Goal: Transaction & Acquisition: Obtain resource

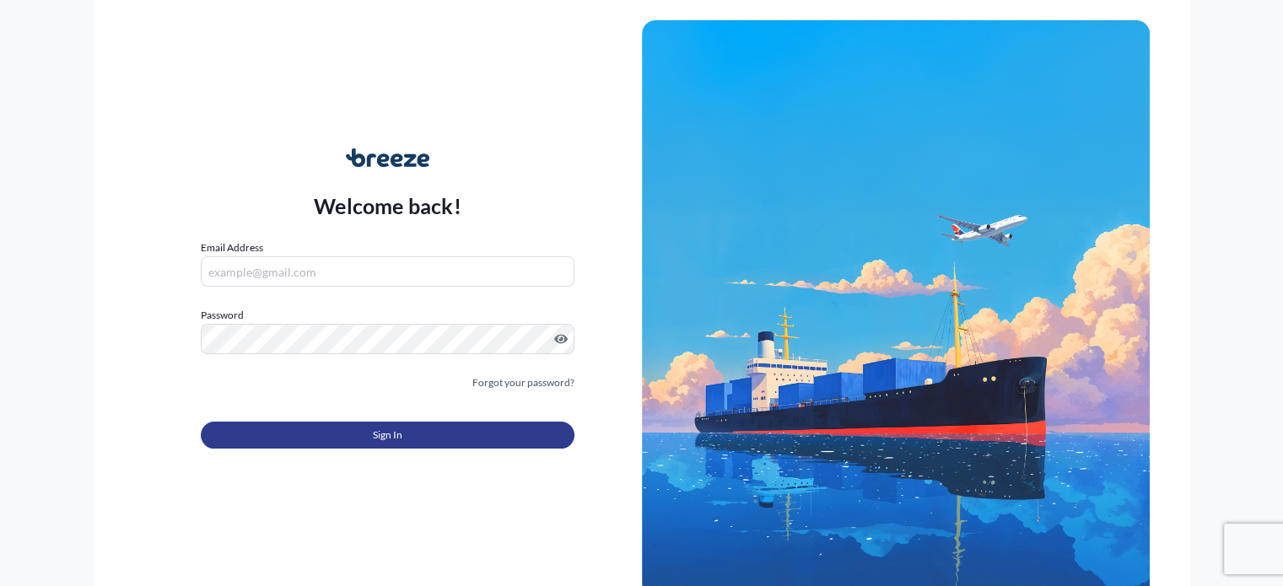
type input "[EMAIL_ADDRESS][DOMAIN_NAME]"
click at [350, 440] on button "Sign In" at bounding box center [387, 435] width 373 height 27
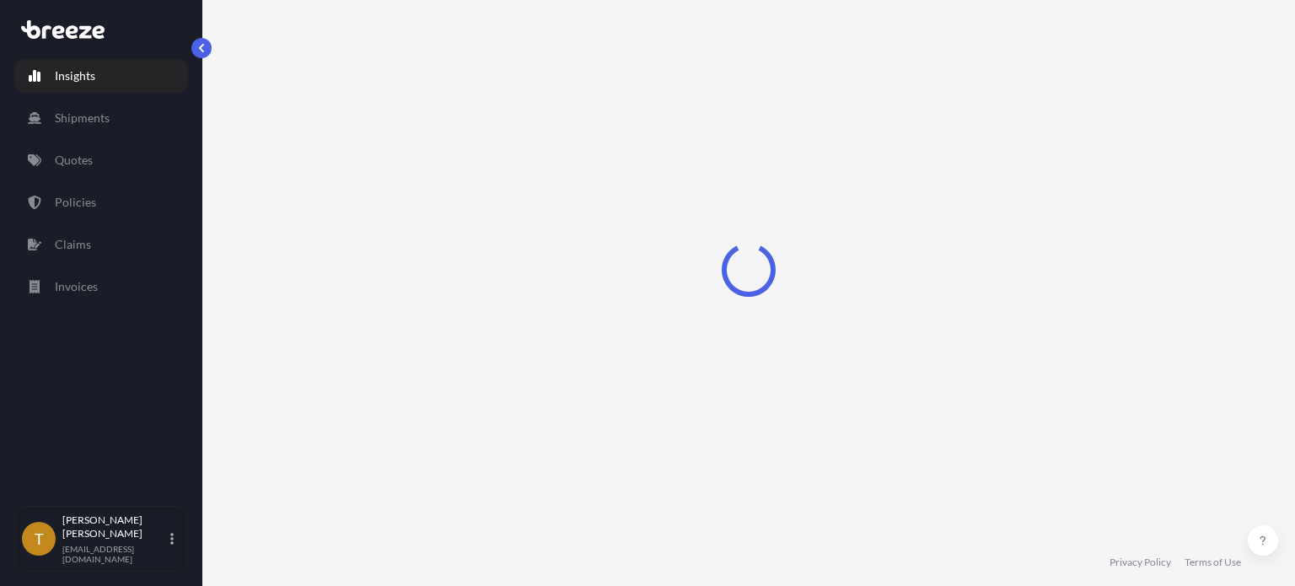
select select "2025"
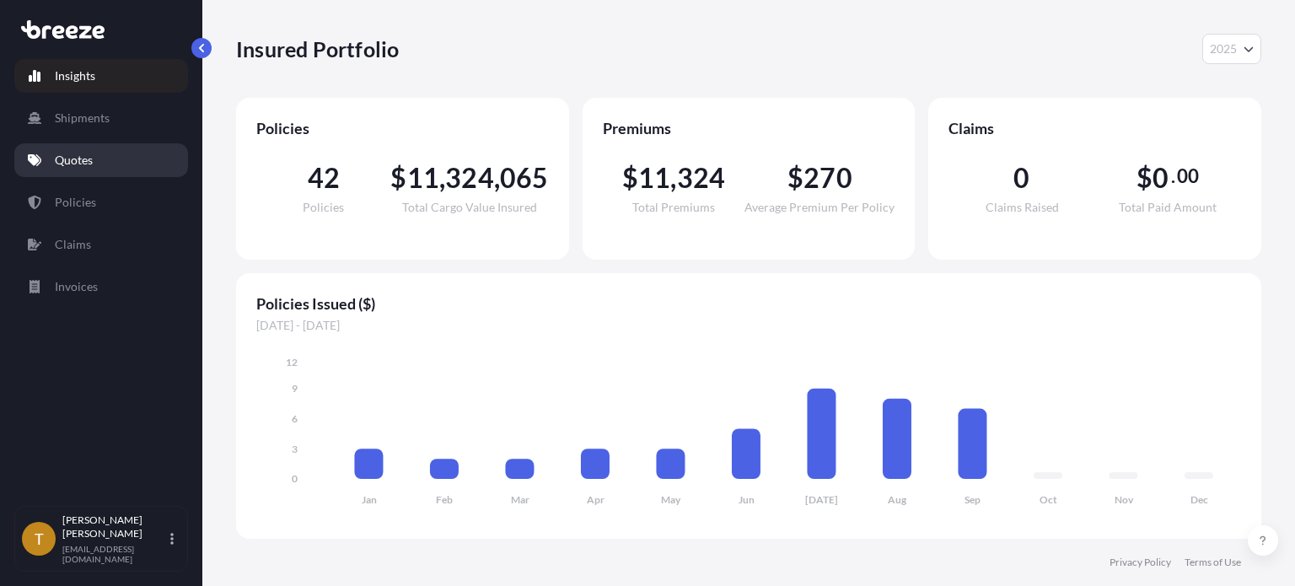
click at [88, 161] on p "Quotes" at bounding box center [74, 160] width 38 height 17
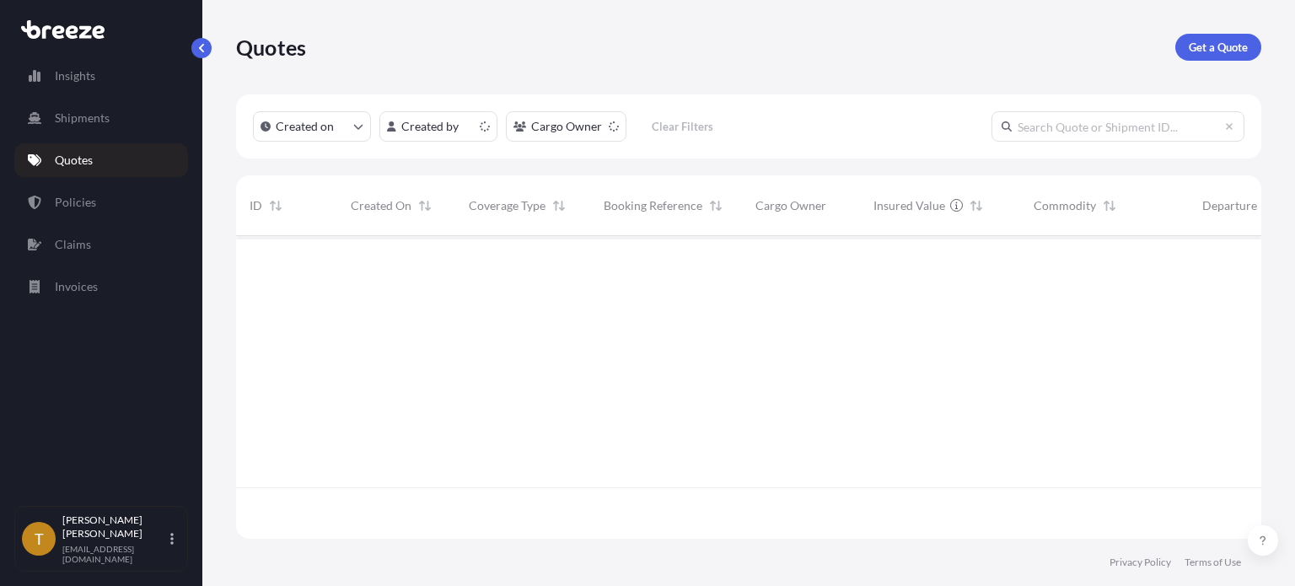
scroll to position [299, 1012]
click at [1234, 39] on p "Get a Quote" at bounding box center [1218, 47] width 59 height 17
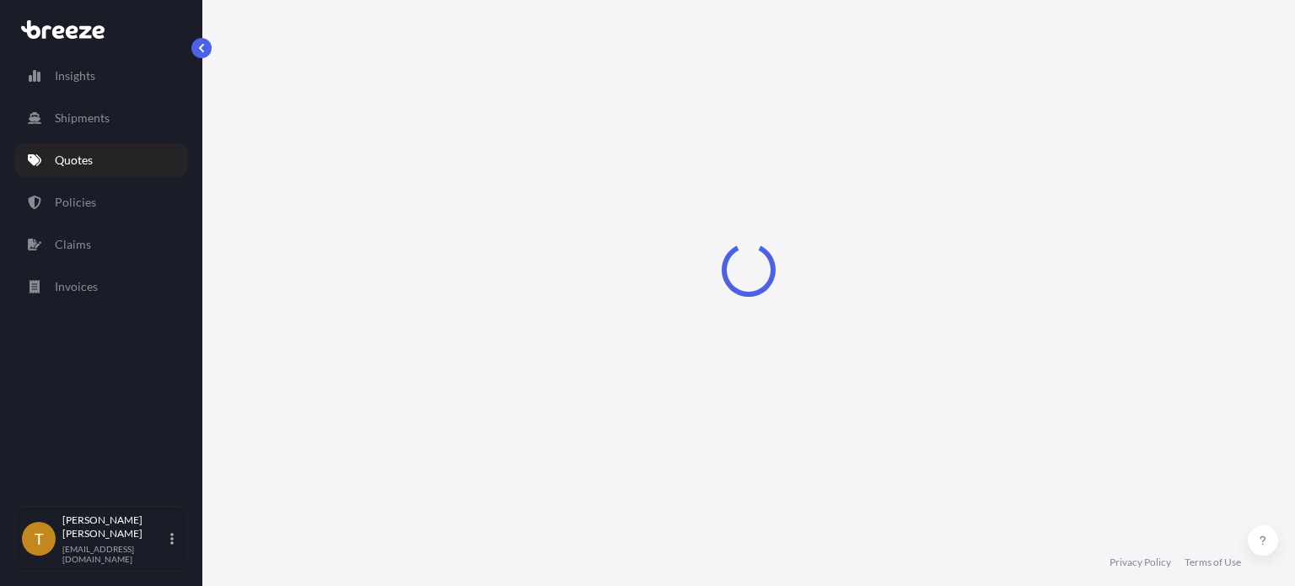
select select "Sea"
select select "1"
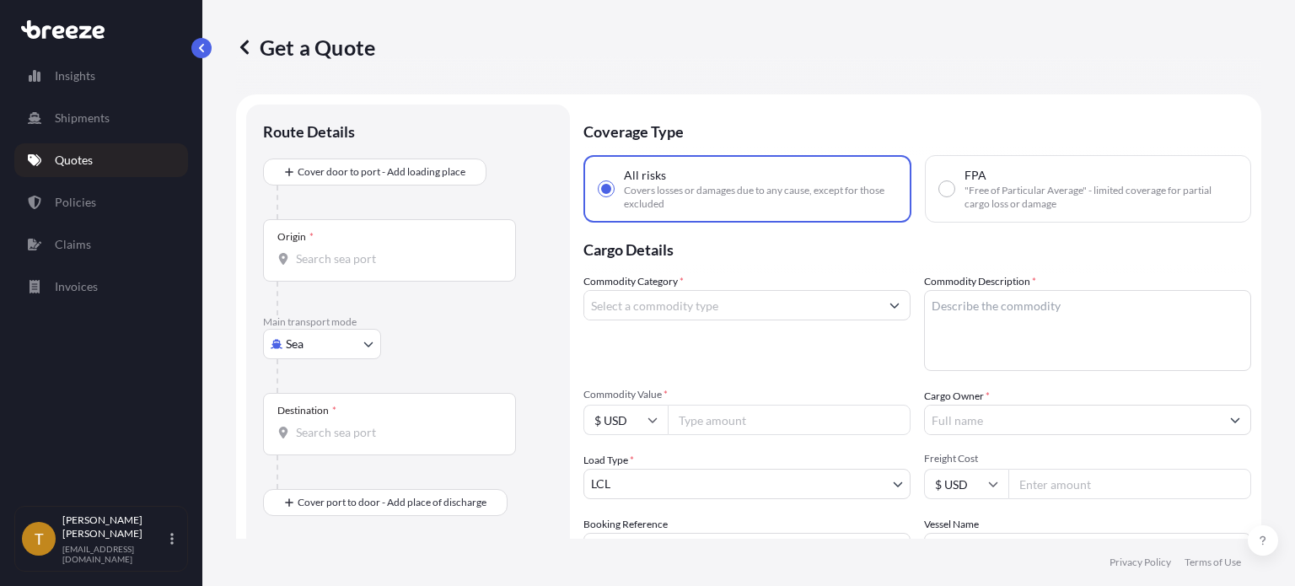
scroll to position [27, 0]
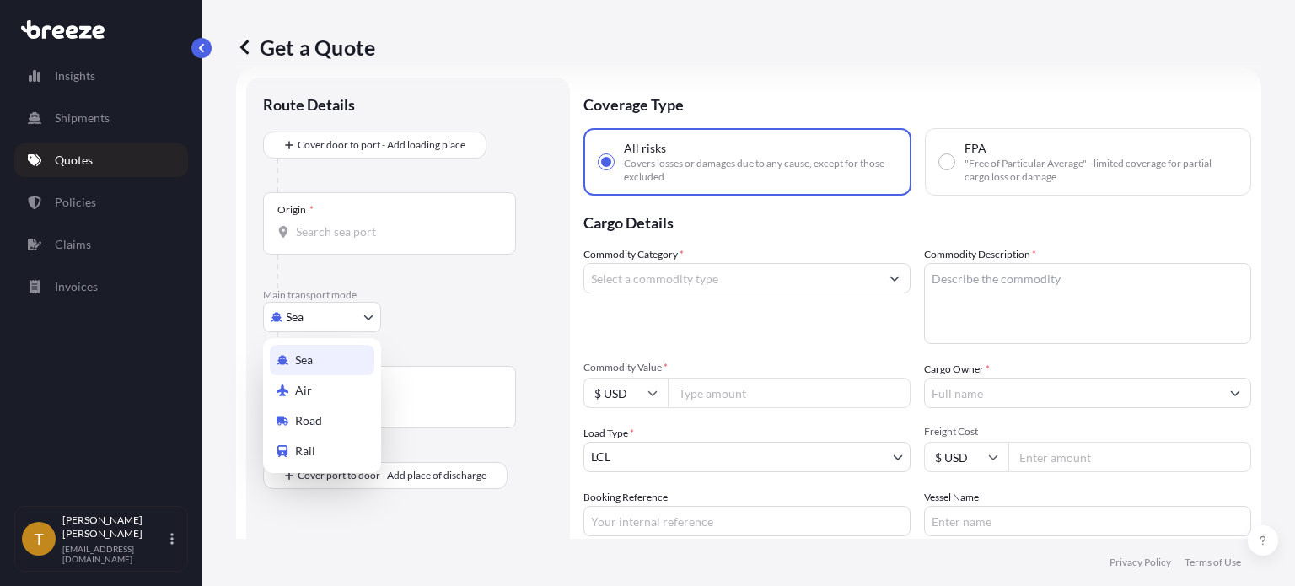
click at [374, 312] on body "Insights Shipments Quotes Policies Claims Invoices T [PERSON_NAME] [EMAIL_ADDRE…" at bounding box center [647, 356] width 1295 height 713
click at [321, 427] on span "Road" at bounding box center [308, 420] width 27 height 17
select select "Road"
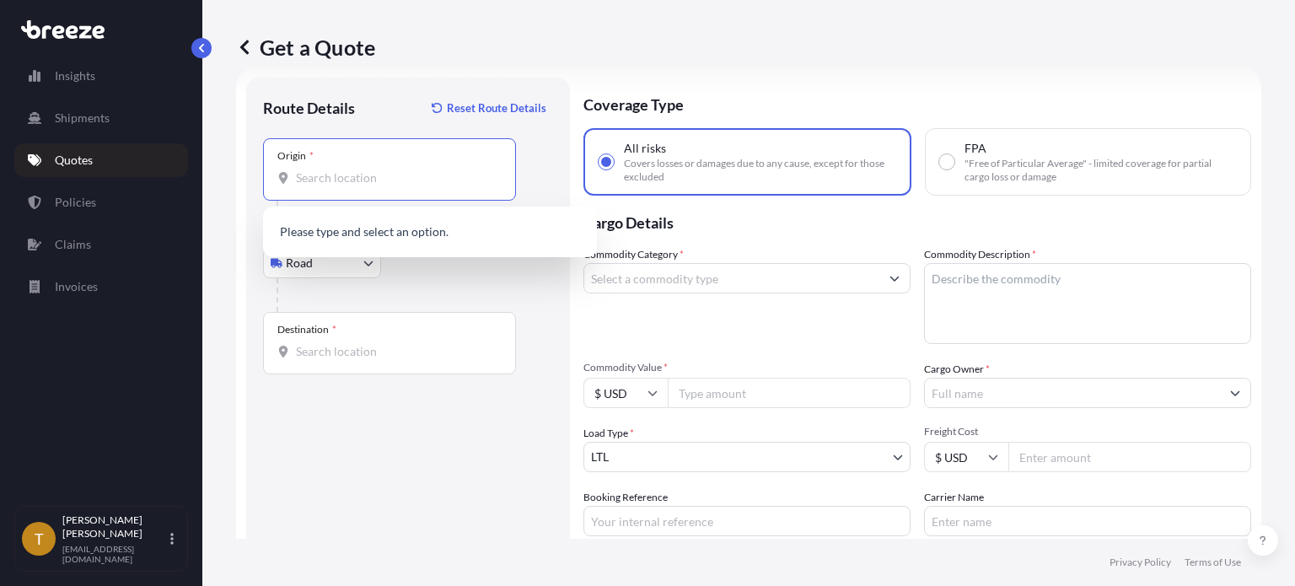
click at [370, 169] on input "Origin *" at bounding box center [395, 177] width 199 height 17
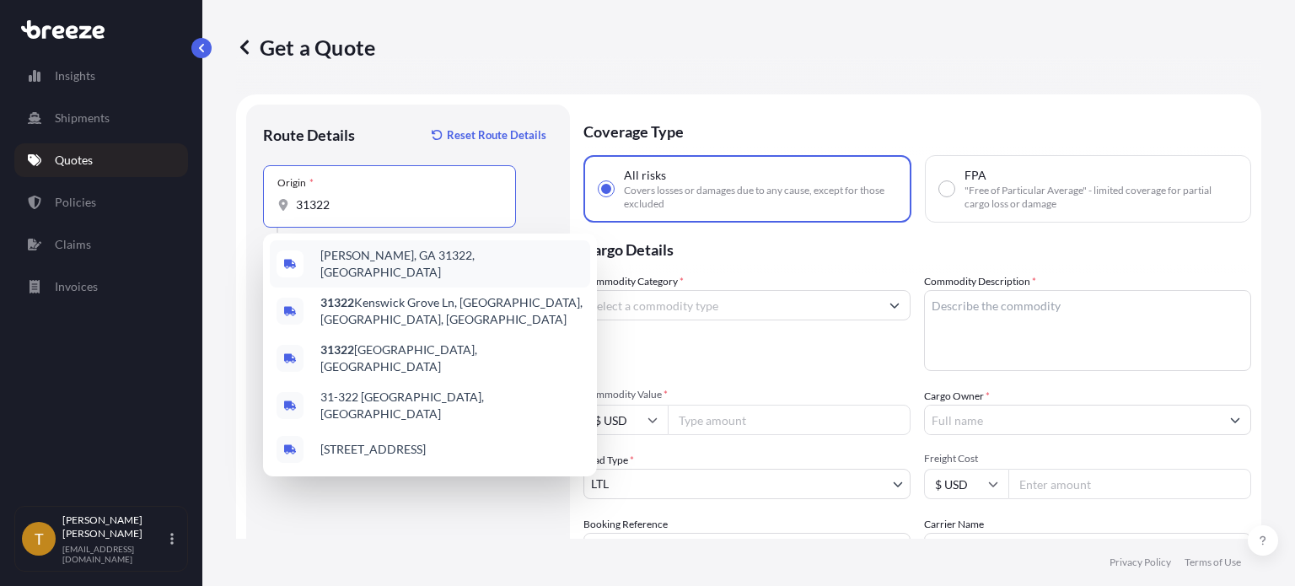
click at [371, 257] on span "[PERSON_NAME], GA 31322, [GEOGRAPHIC_DATA]" at bounding box center [451, 264] width 263 height 34
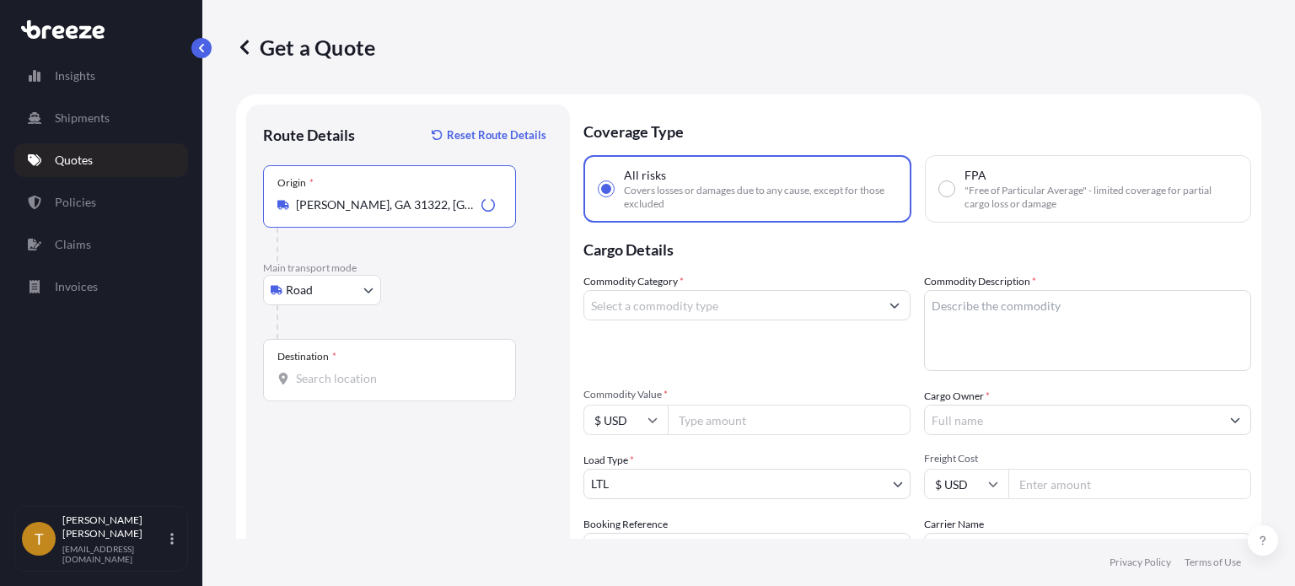
type input "[PERSON_NAME], GA 31322, [GEOGRAPHIC_DATA]"
click at [374, 366] on div "Destination *" at bounding box center [389, 370] width 253 height 62
click at [374, 370] on input "Destination *" at bounding box center [395, 378] width 199 height 17
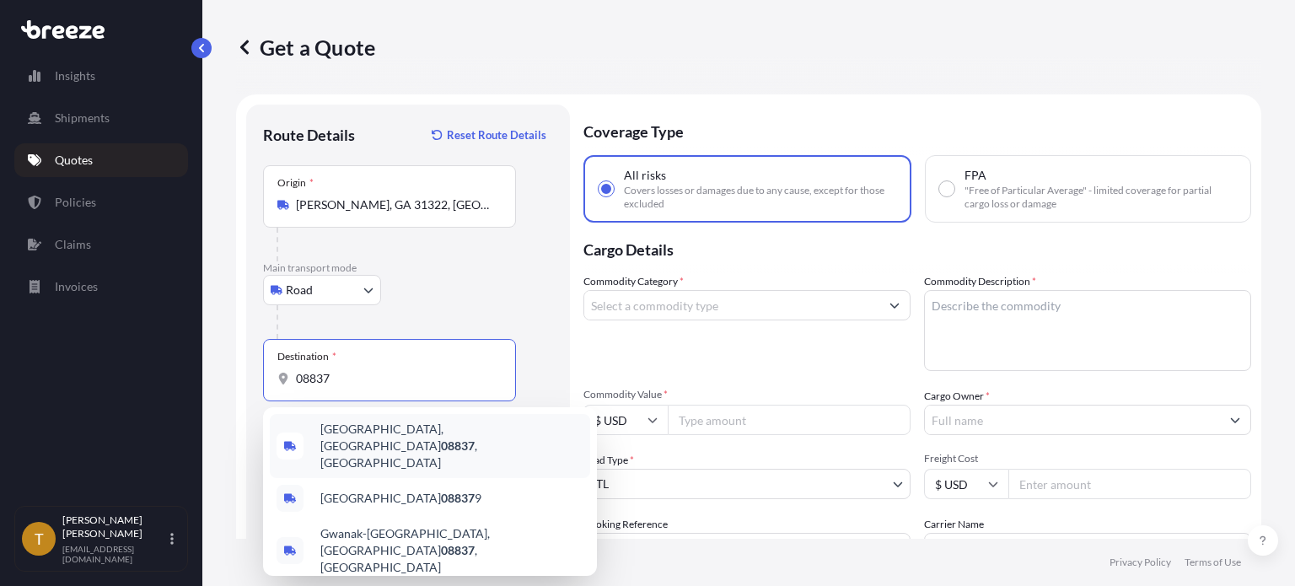
click at [363, 432] on span "[GEOGRAPHIC_DATA] , [GEOGRAPHIC_DATA]" at bounding box center [451, 446] width 263 height 51
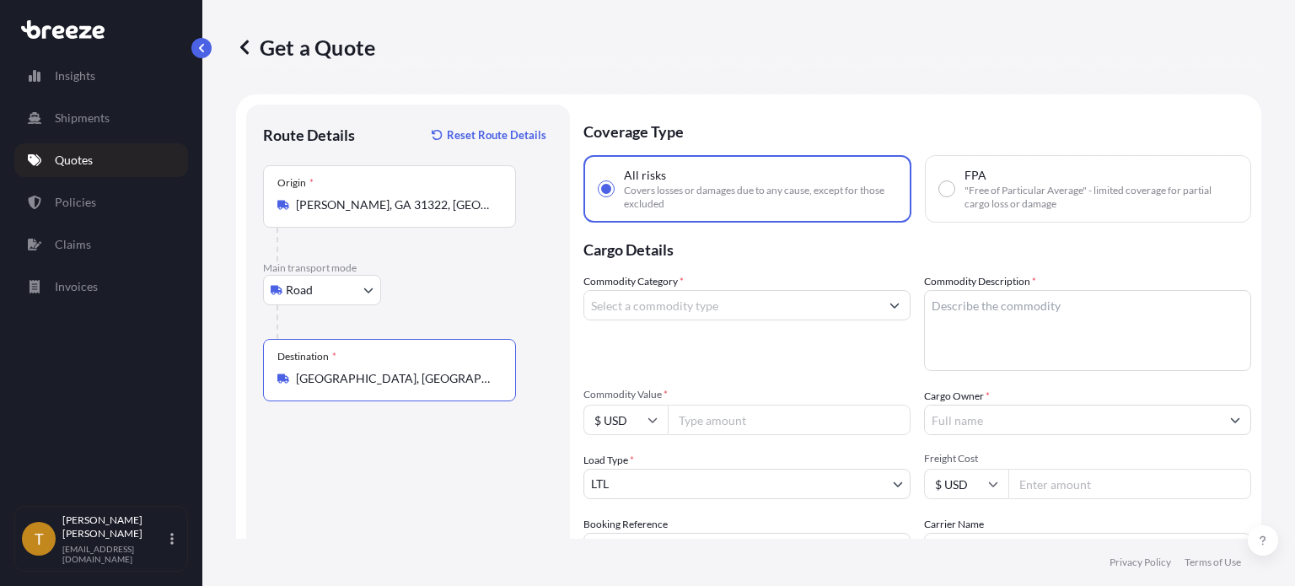
type input "[GEOGRAPHIC_DATA], [GEOGRAPHIC_DATA]"
click at [758, 306] on input "Commodity Category *" at bounding box center [731, 305] width 295 height 30
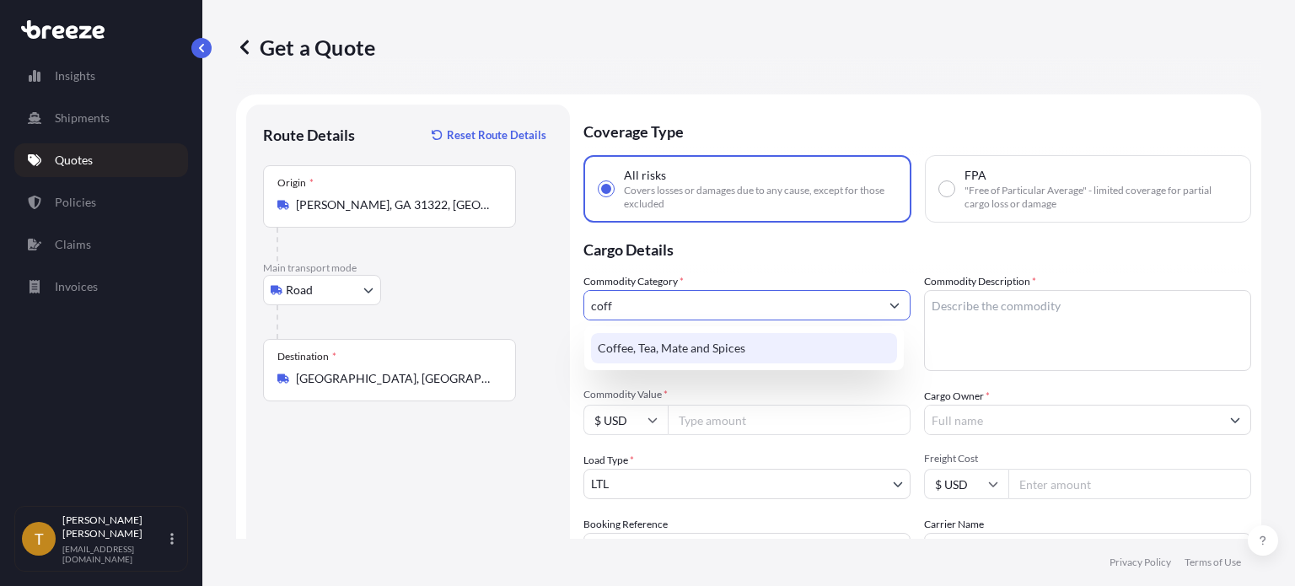
click at [644, 345] on div "Coffee, Tea, Mate and Spices" at bounding box center [744, 348] width 306 height 30
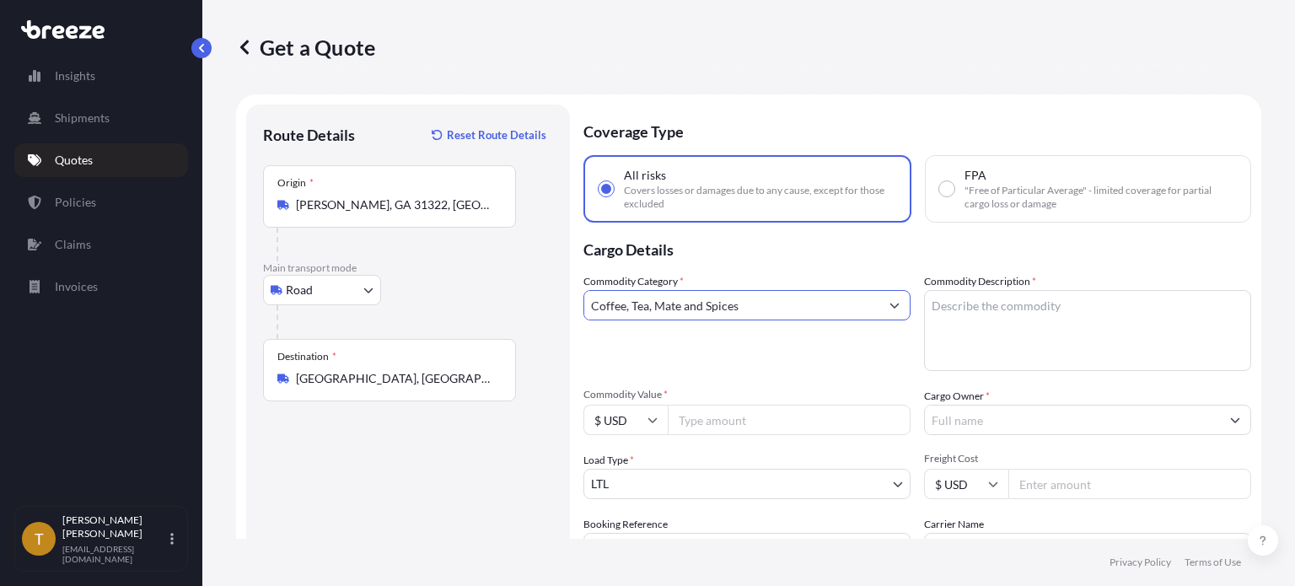
type input "Coffee, Tea, Mate and Spices"
click at [961, 310] on textarea "Commodity Description *" at bounding box center [1087, 330] width 327 height 81
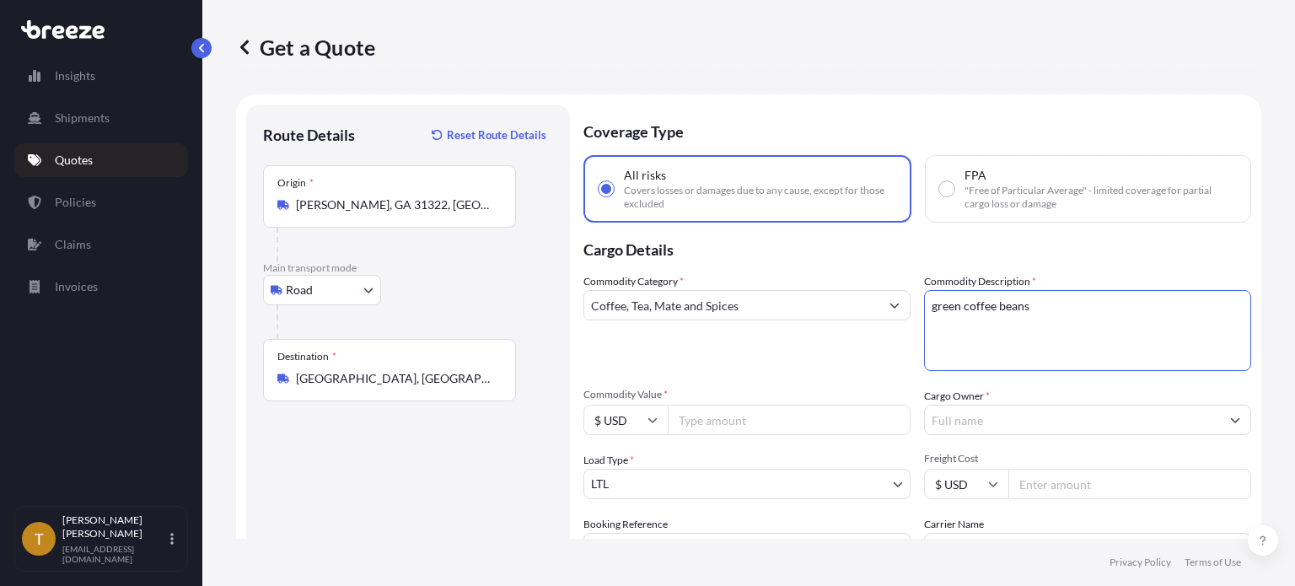
type textarea "green coffee beans"
click at [702, 417] on input "200000.00" at bounding box center [789, 420] width 243 height 30
type input "200000.00"
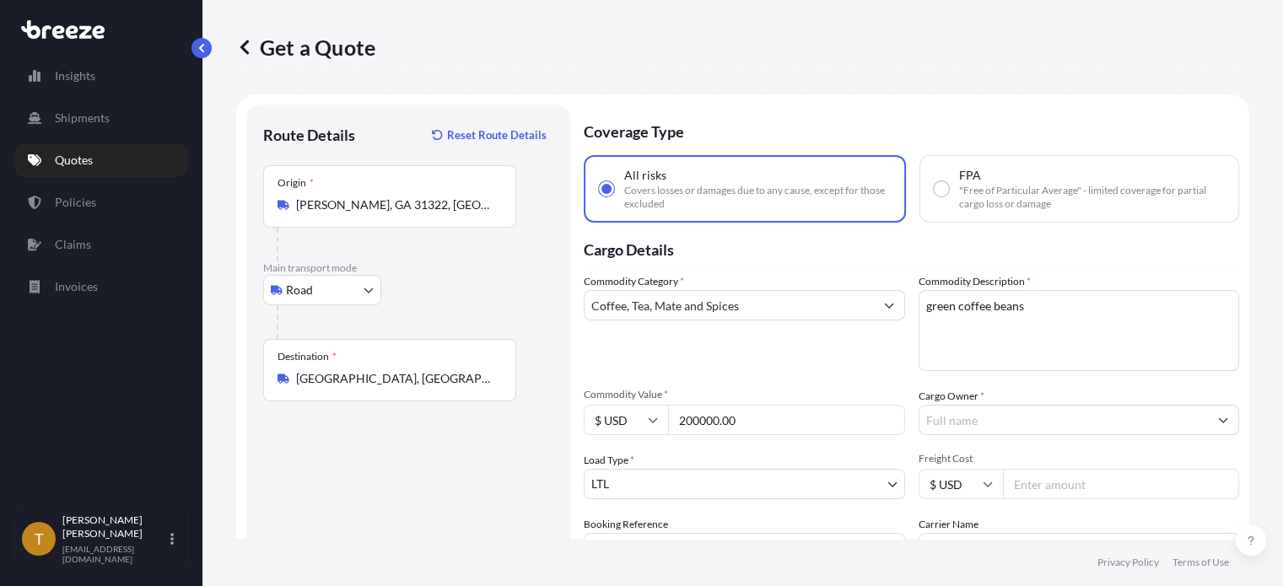
click at [1003, 422] on input "Cargo Owner *" at bounding box center [1063, 420] width 289 height 30
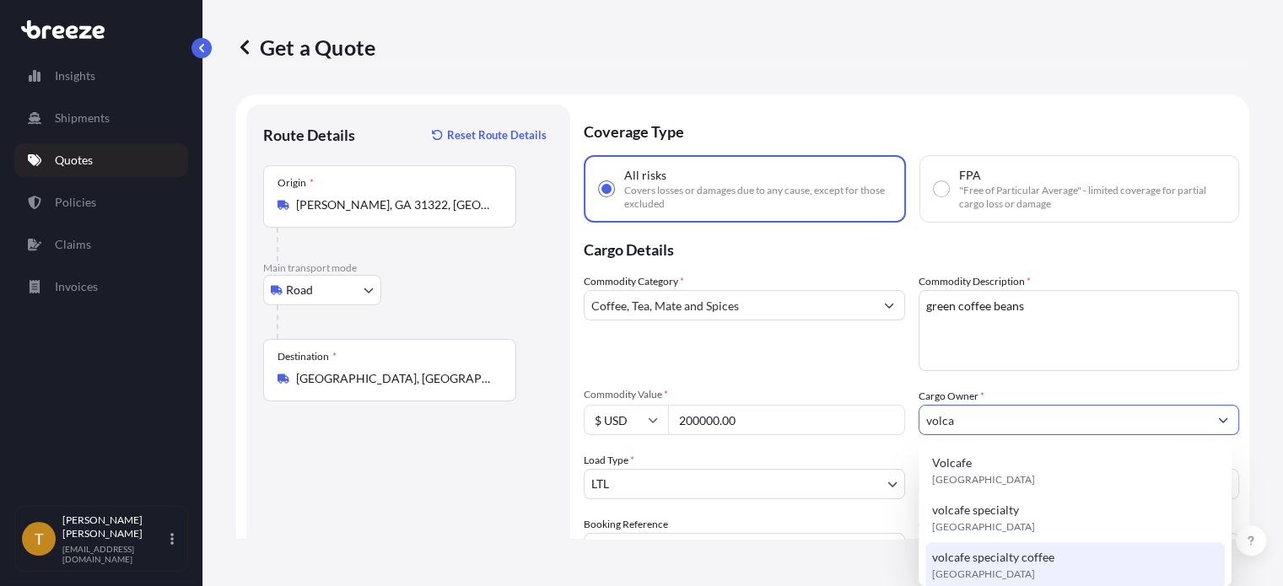
click at [994, 556] on span "volcafe specialty coffee" at bounding box center [993, 557] width 122 height 17
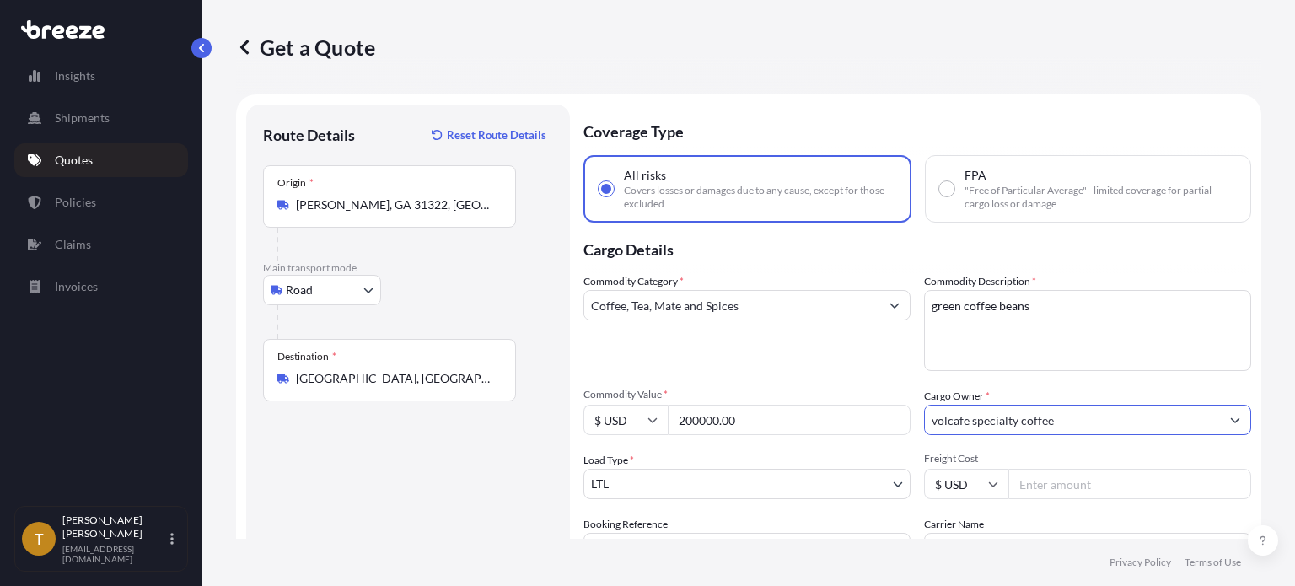
drag, startPoint x: 1061, startPoint y: 426, endPoint x: 964, endPoint y: 417, distance: 97.3
click at [964, 417] on input "volcafe specialty coffee" at bounding box center [1072, 420] width 295 height 30
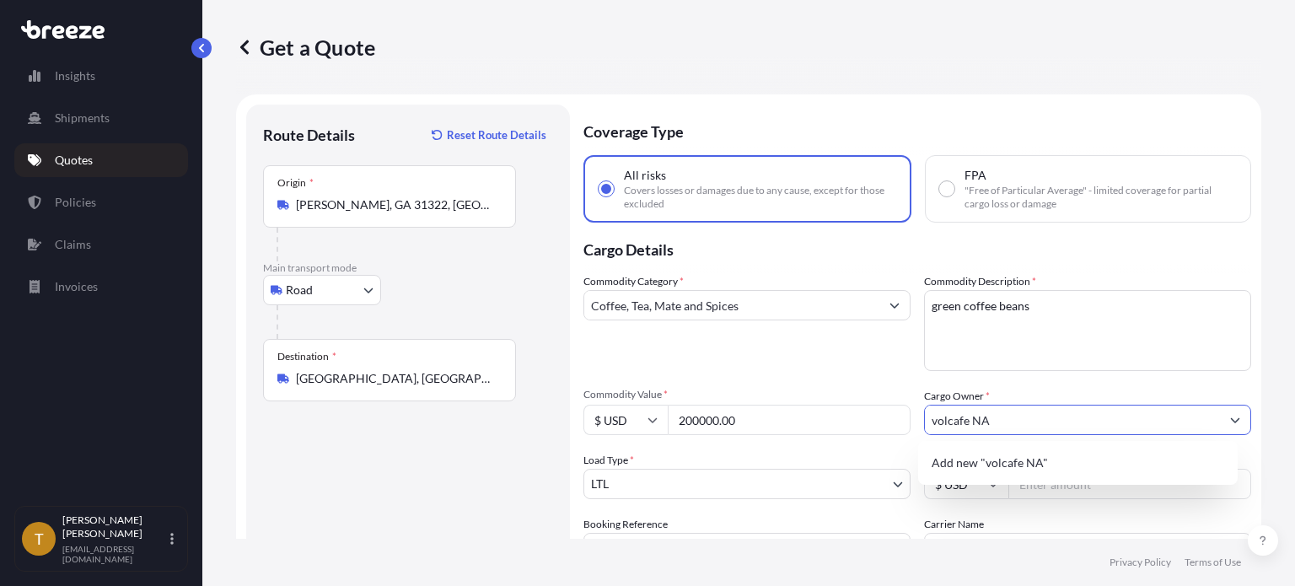
type input "volcafe NA"
click at [703, 481] on body "0 options available. 1 option available. Insights Shipments Quotes Policies Cla…" at bounding box center [647, 356] width 1295 height 713
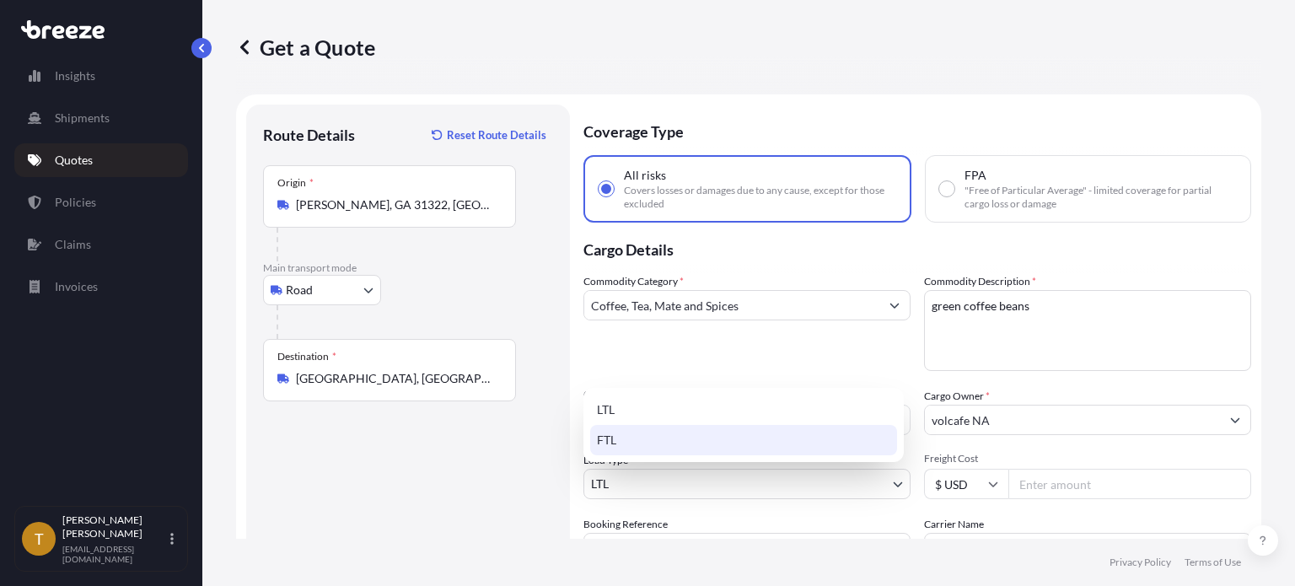
click at [657, 443] on div "FTL" at bounding box center [743, 440] width 307 height 30
select select "2"
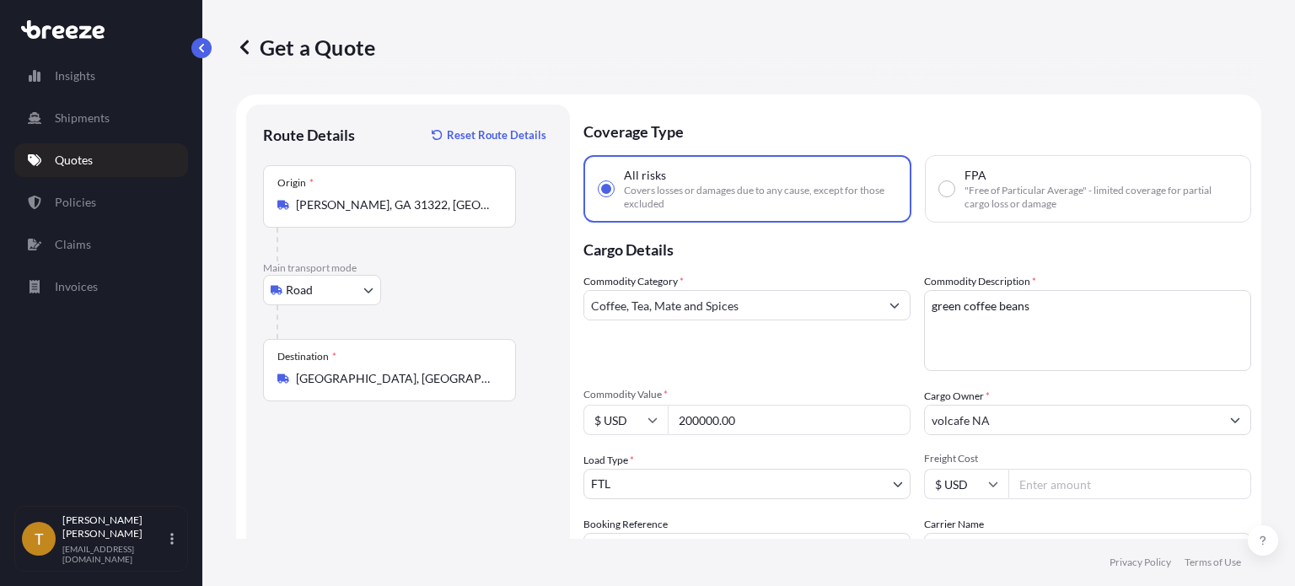
click at [1066, 489] on input "Freight Cost" at bounding box center [1130, 484] width 243 height 30
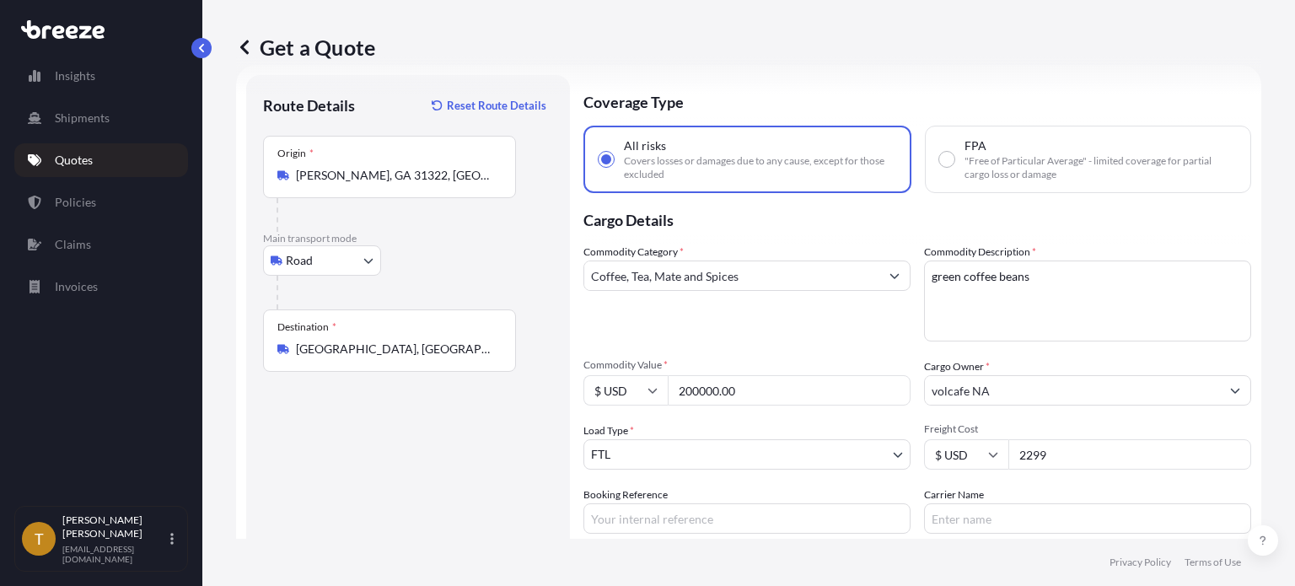
scroll to position [179, 0]
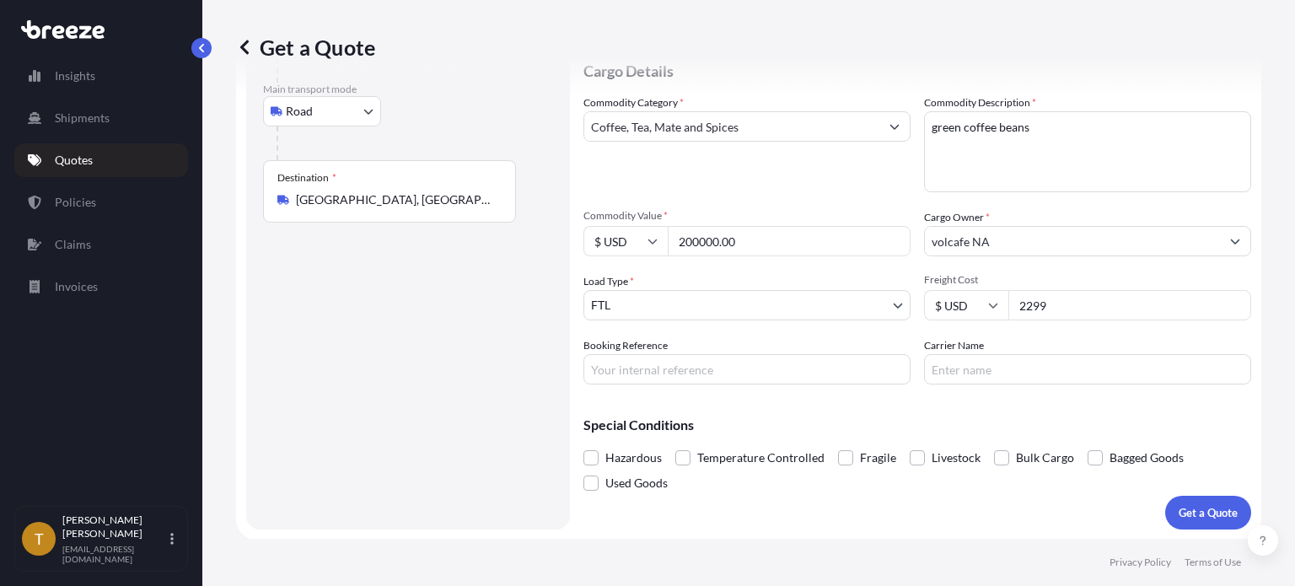
type input "2299"
click at [1098, 455] on label "Bagged Goods" at bounding box center [1136, 457] width 96 height 25
click at [1088, 445] on input "Bagged Goods" at bounding box center [1088, 445] width 0 height 0
click at [1197, 508] on p "Get a Quote" at bounding box center [1208, 512] width 59 height 17
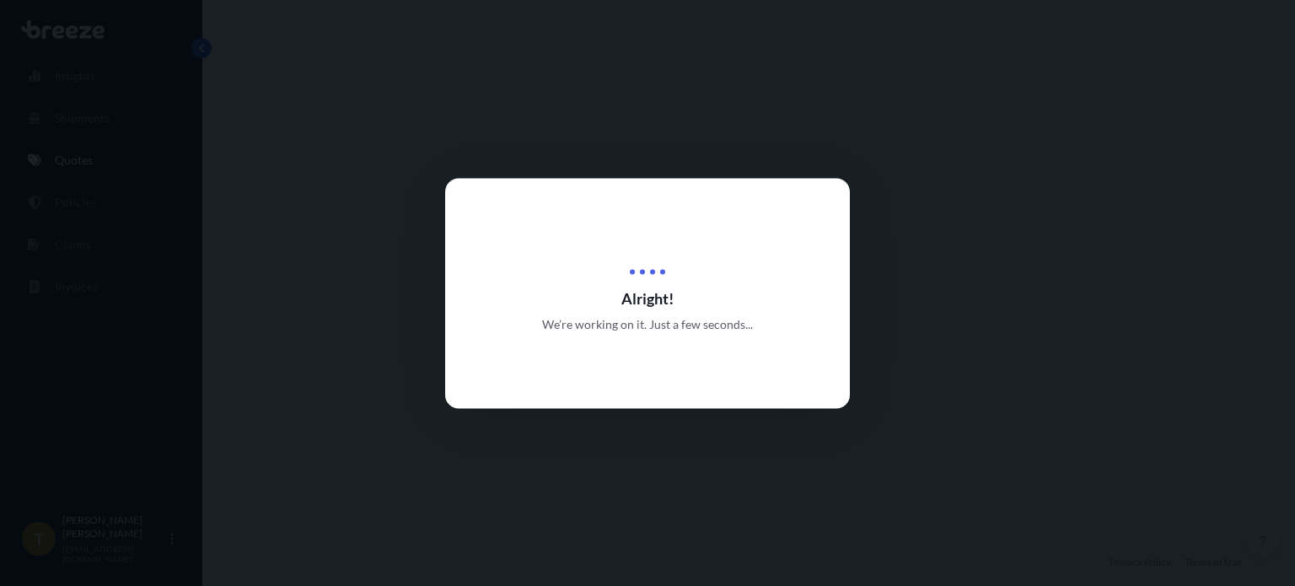
select select "Road"
select select "2"
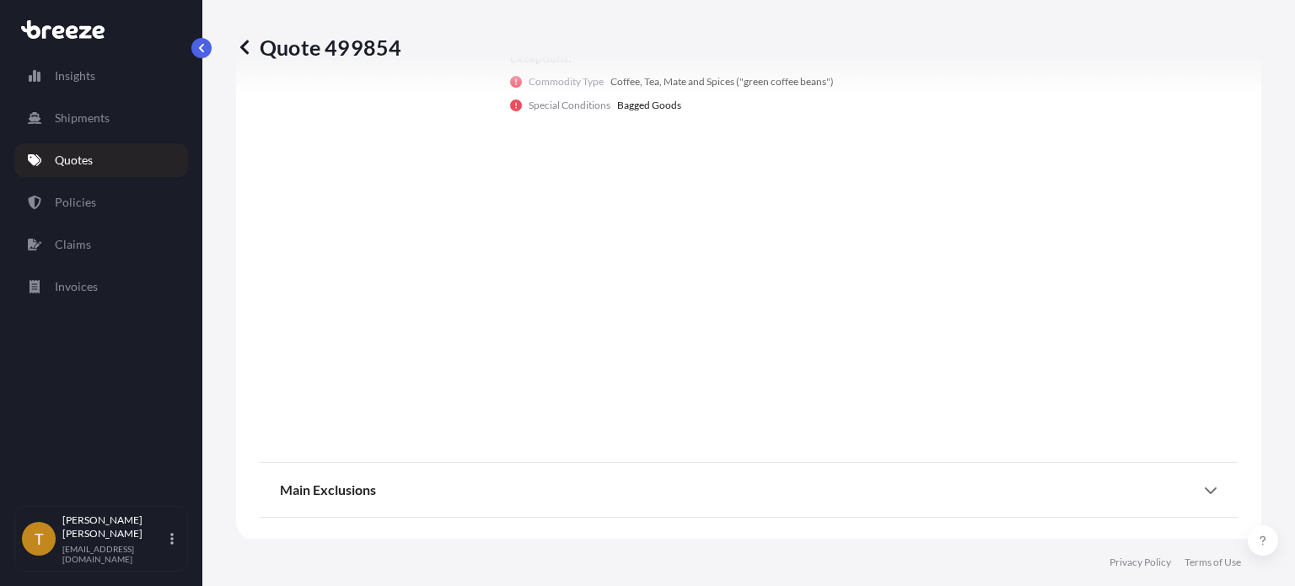
scroll to position [600, 0]
